Goal: Task Accomplishment & Management: Complete application form

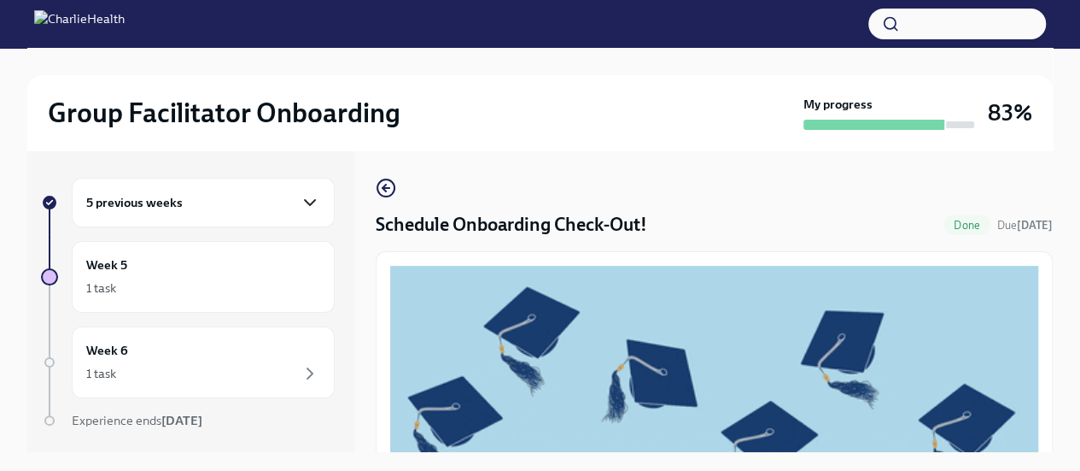
click at [301, 198] on icon "button" at bounding box center [310, 202] width 20 height 20
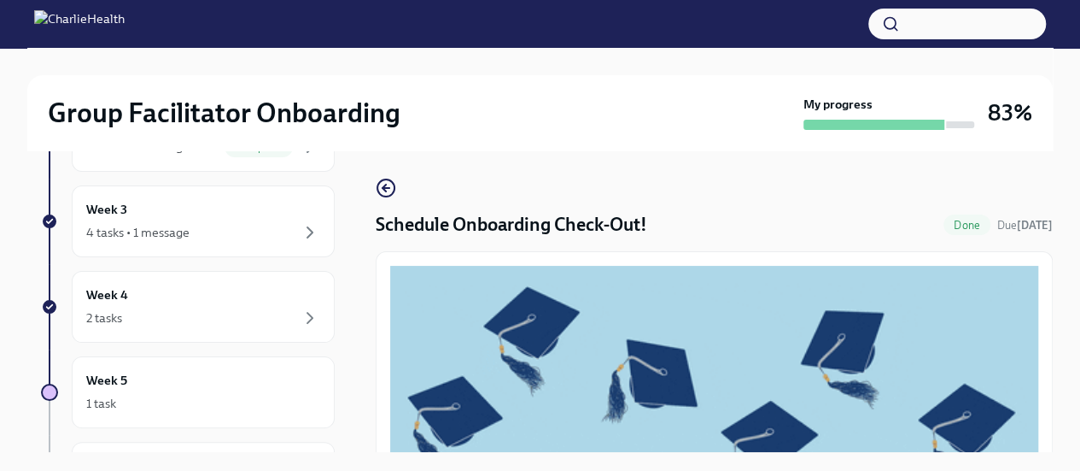
scroll to position [345, 0]
click at [191, 291] on div "Week 4 2 tasks" at bounding box center [203, 304] width 234 height 43
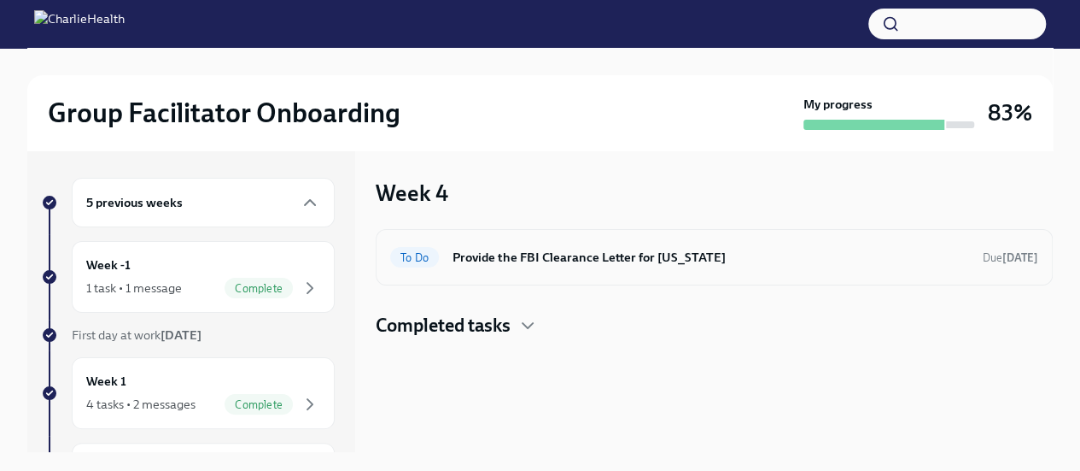
click at [787, 250] on h6 "Provide the FBI Clearance Letter for [US_STATE]" at bounding box center [711, 257] width 517 height 19
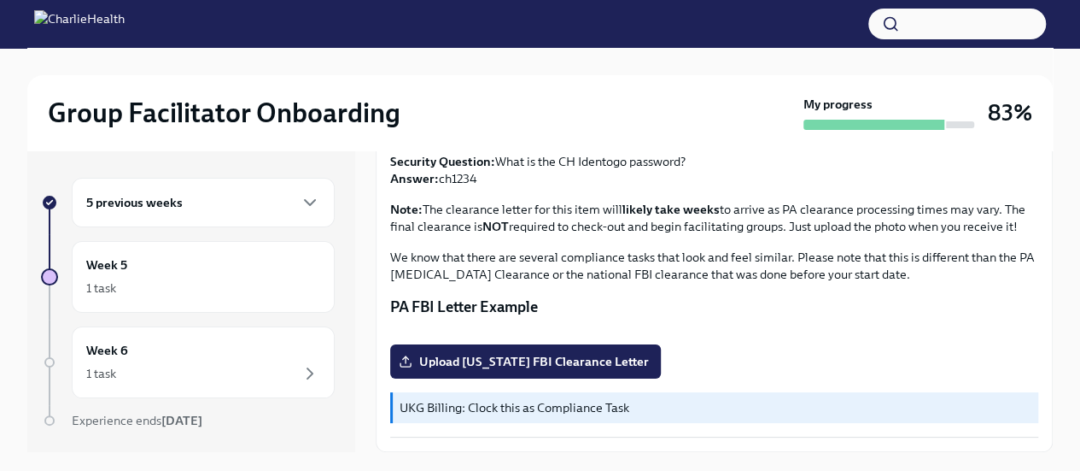
scroll to position [436, 0]
click at [203, 359] on div "Week 6 1 task" at bounding box center [203, 362] width 234 height 43
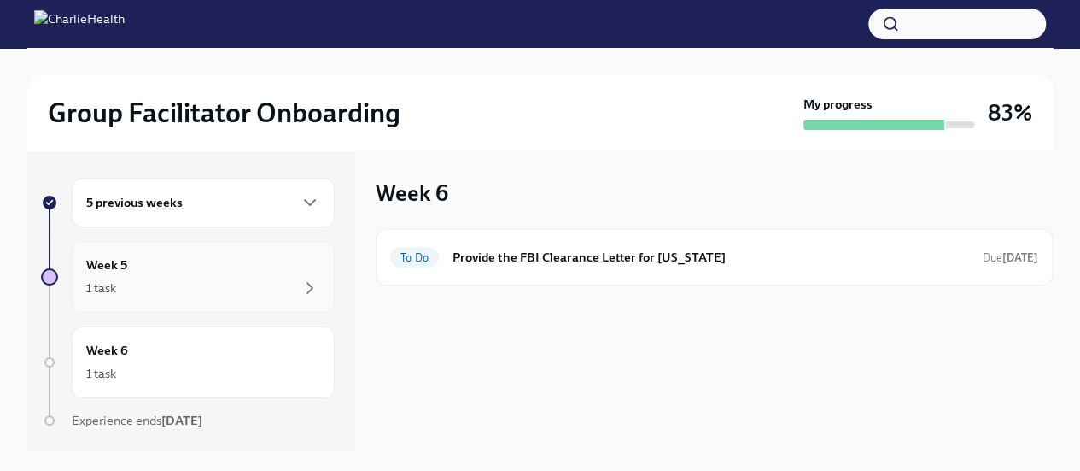
click at [192, 264] on div "Week 5 1 task" at bounding box center [203, 276] width 234 height 43
click at [302, 201] on icon "button" at bounding box center [310, 202] width 20 height 20
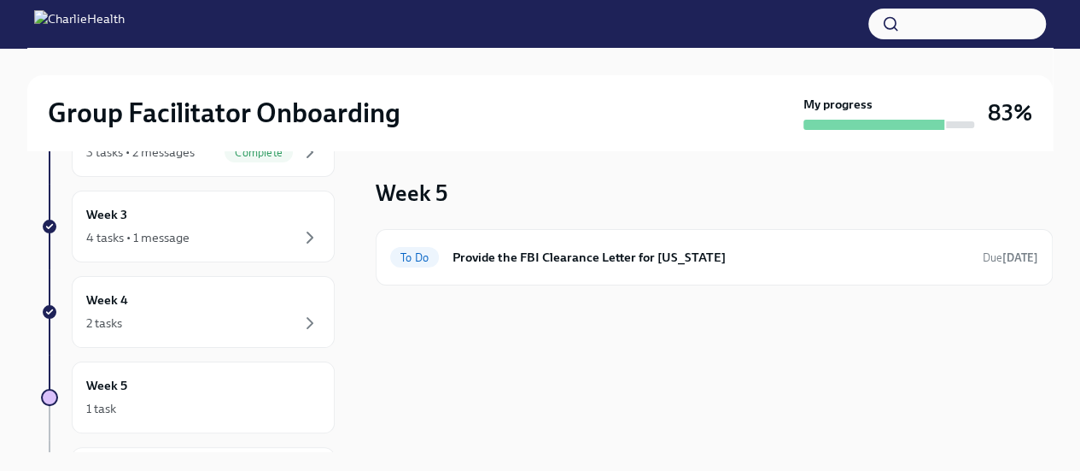
scroll to position [388, 0]
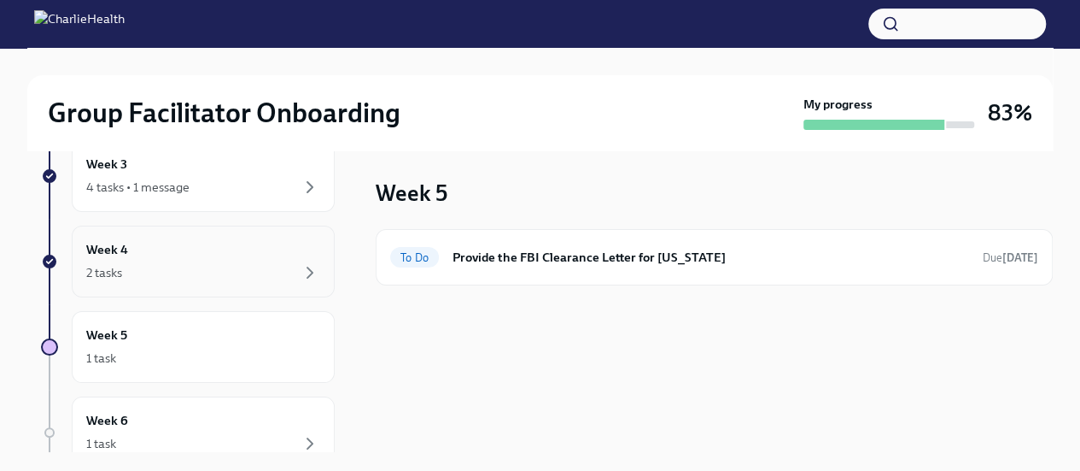
click at [184, 255] on div "Week 4 2 tasks" at bounding box center [203, 261] width 234 height 43
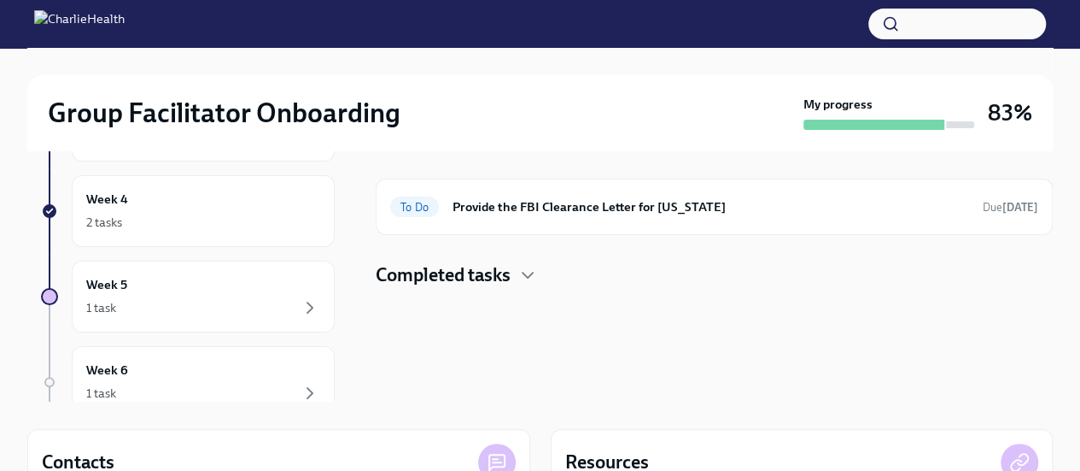
scroll to position [44, 0]
